Goal: Navigation & Orientation: Find specific page/section

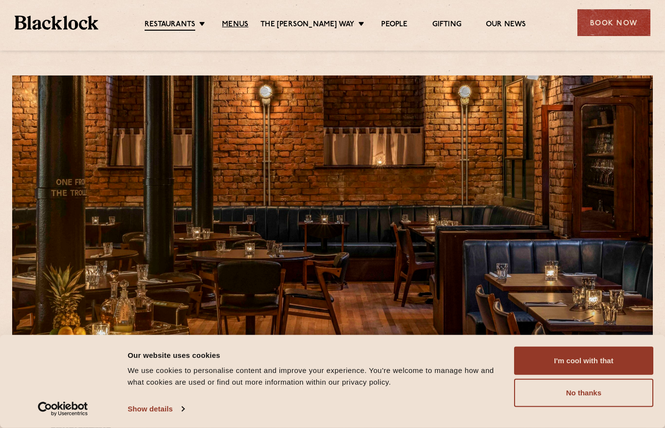
click at [247, 25] on link "Menus" at bounding box center [235, 25] width 26 height 10
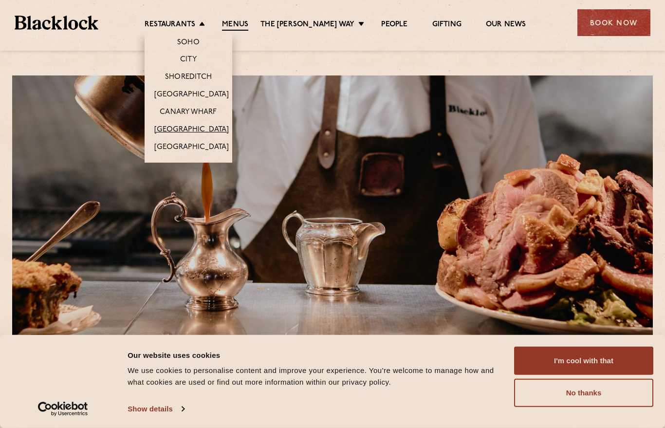
click at [203, 125] on link "[GEOGRAPHIC_DATA]" at bounding box center [191, 130] width 74 height 10
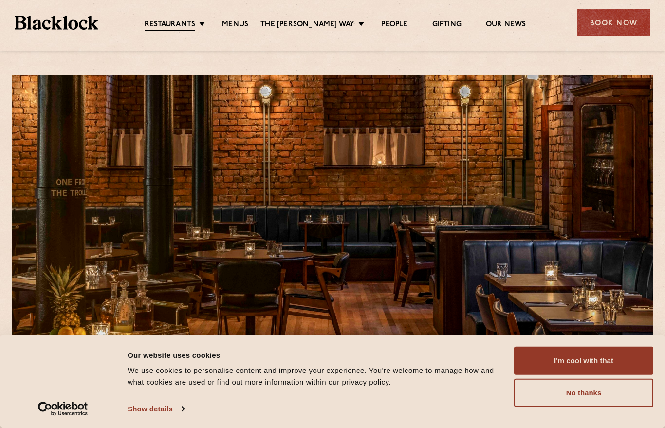
click at [246, 22] on link "Menus" at bounding box center [235, 25] width 26 height 10
click at [578, 406] on button "No thanks" at bounding box center [583, 393] width 139 height 28
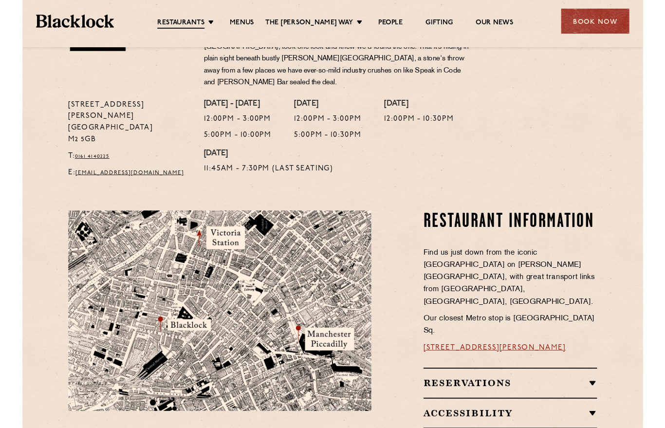
scroll to position [428, 0]
